Goal: Navigation & Orientation: Find specific page/section

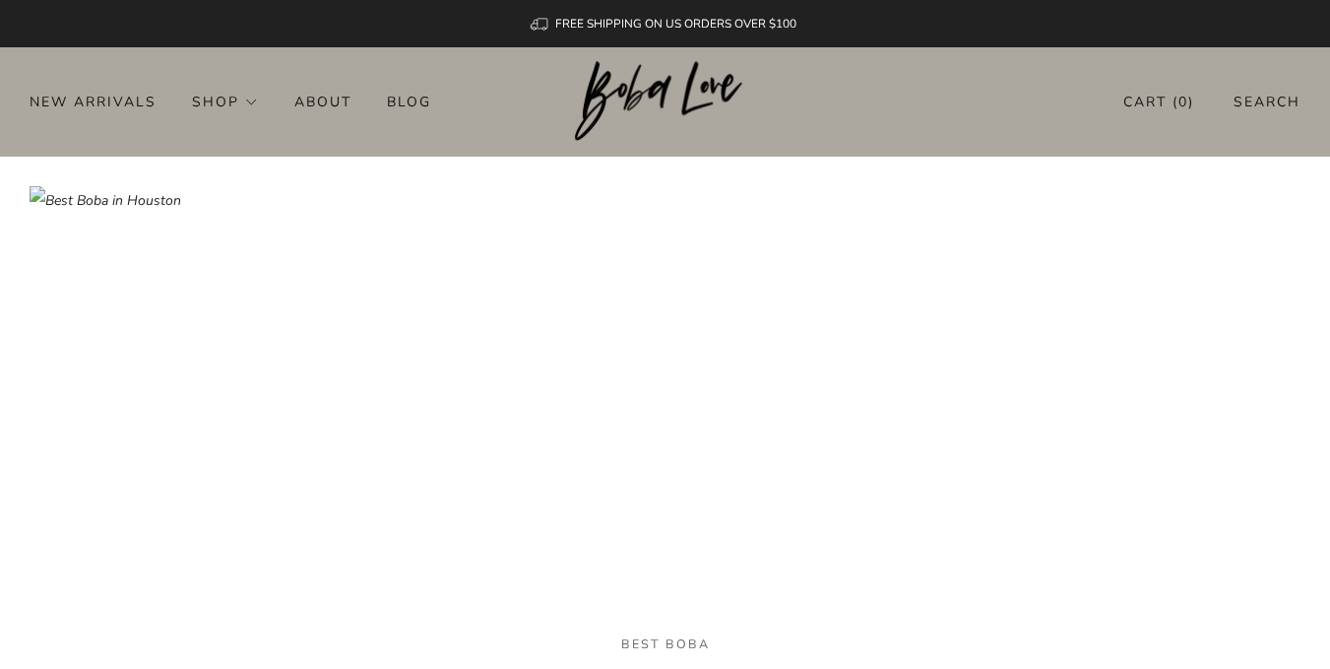
click at [652, 77] on img at bounding box center [665, 101] width 180 height 81
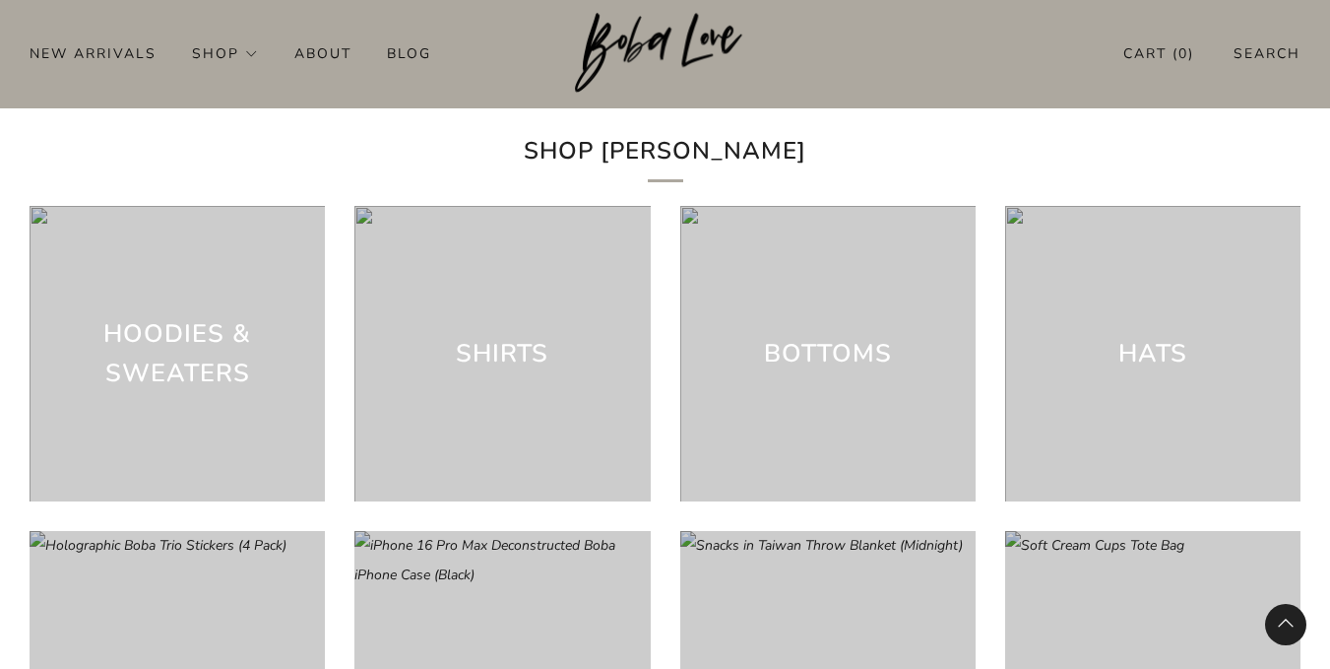
scroll to position [4825, 0]
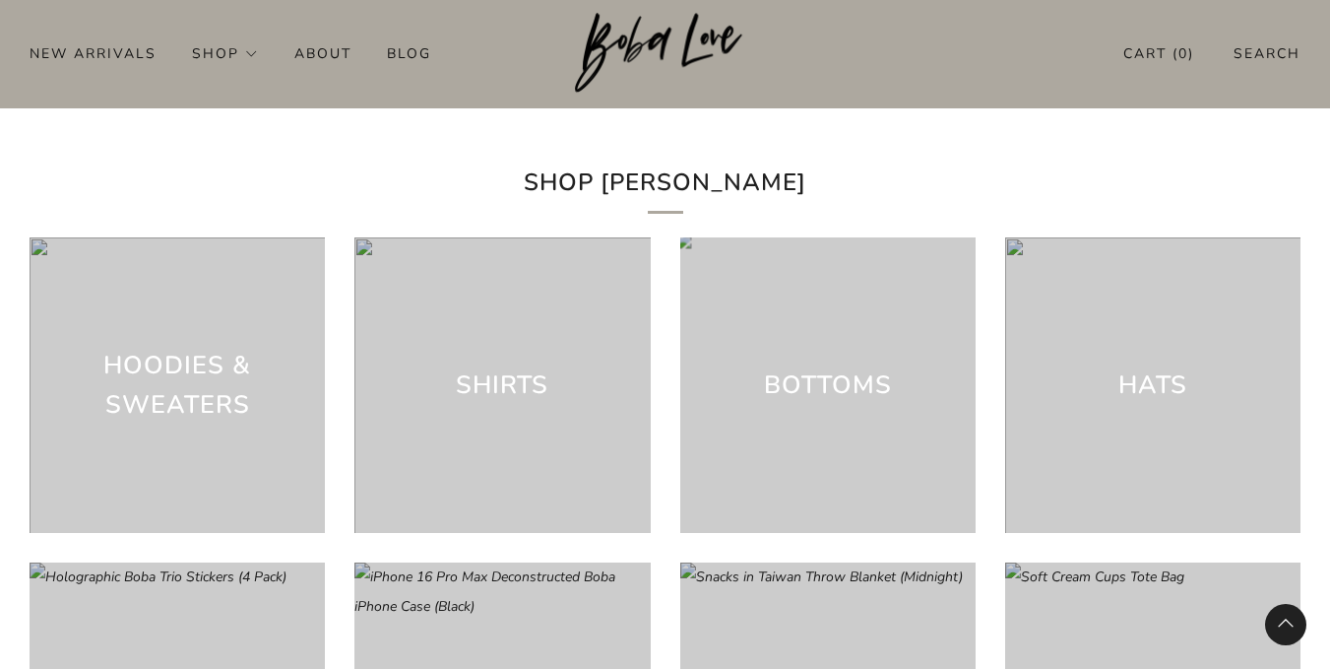
click at [826, 322] on div "Bottoms" at bounding box center [827, 384] width 295 height 295
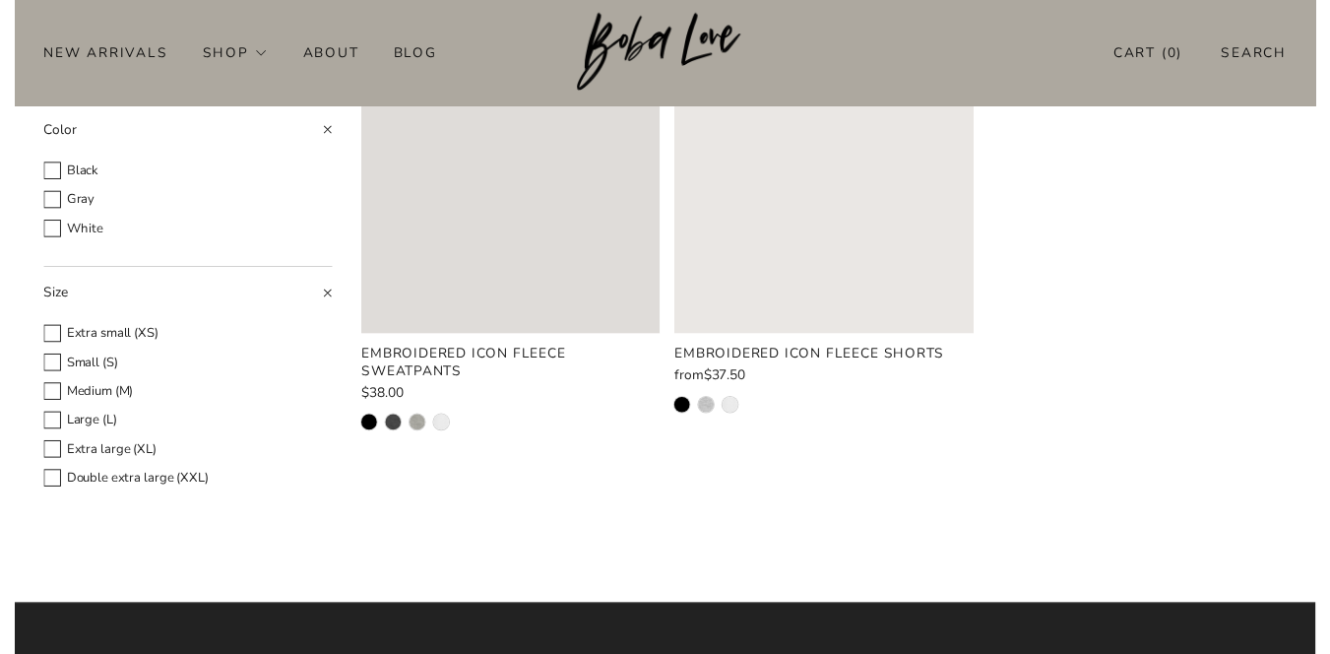
scroll to position [98, 0]
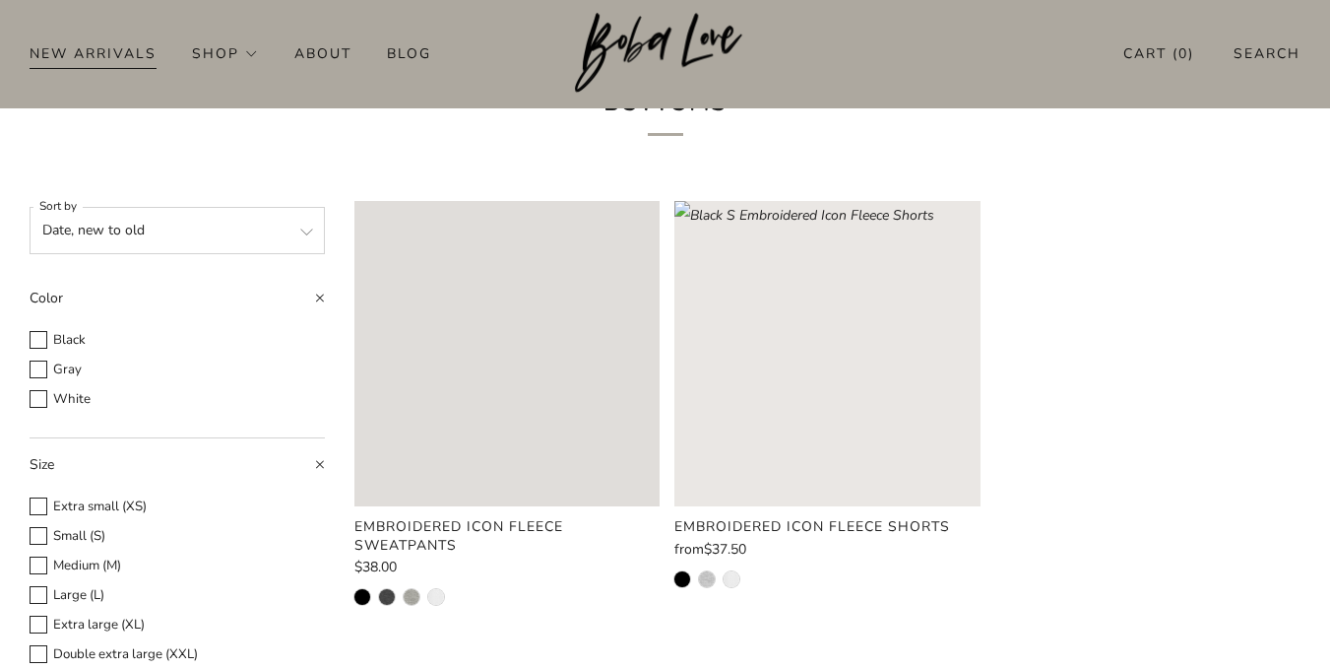
click at [115, 47] on link "New Arrivals" at bounding box center [93, 53] width 127 height 32
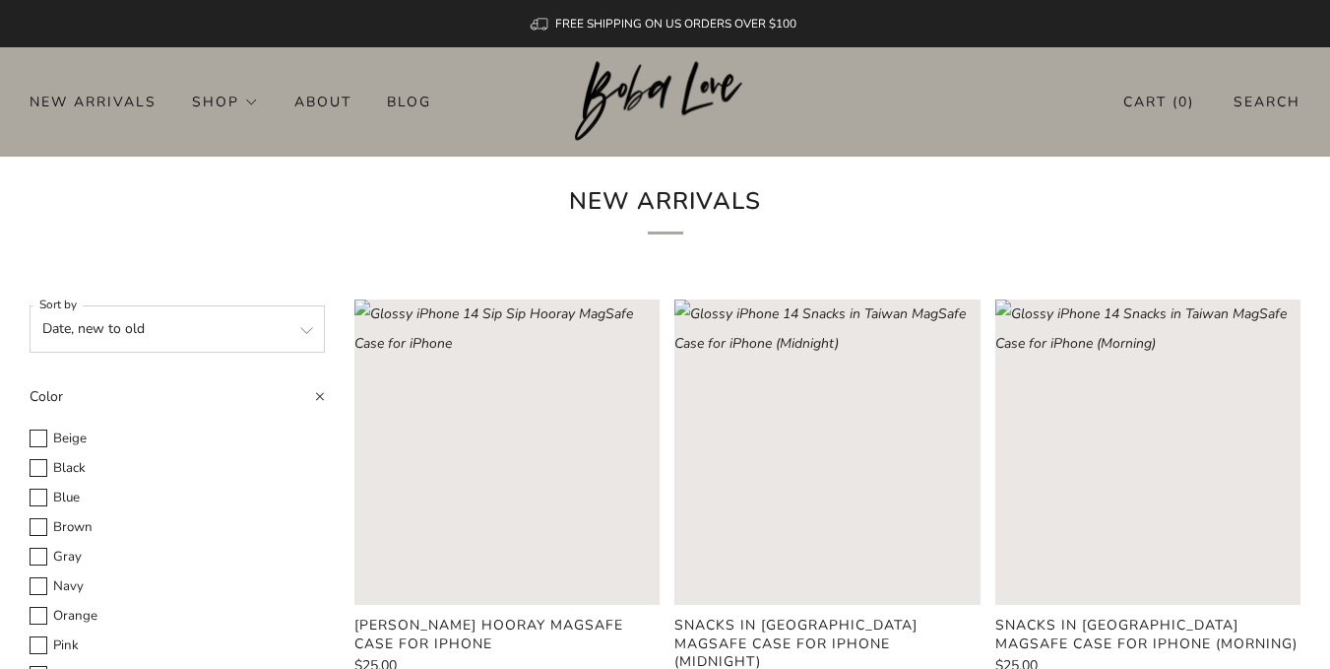
click at [0, 177] on div "New Arrivals" at bounding box center [665, 213] width 1330 height 113
